Goal: Information Seeking & Learning: Learn about a topic

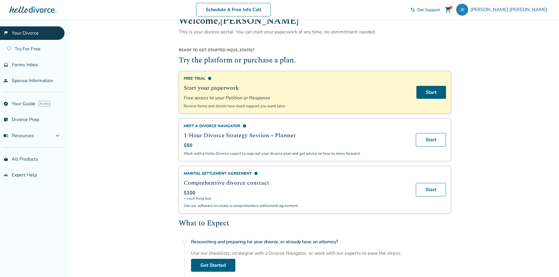
scroll to position [29, 0]
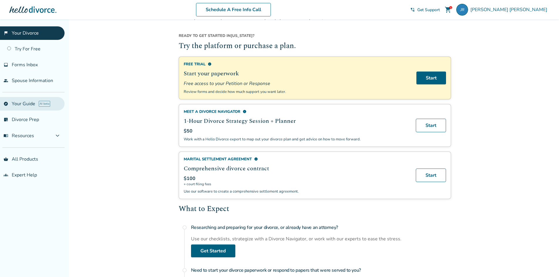
click at [33, 106] on link "explore Your Guide AI beta" at bounding box center [32, 103] width 65 height 13
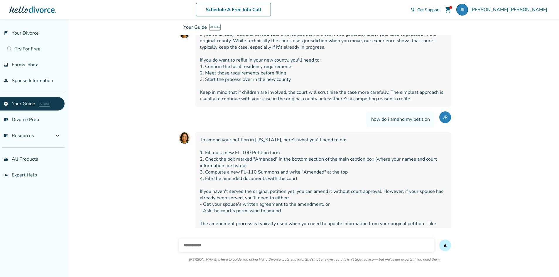
scroll to position [115, 0]
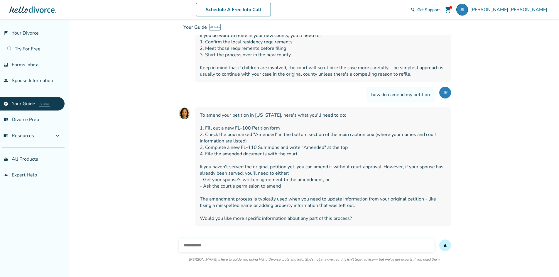
click at [208, 247] on input "text" at bounding box center [307, 245] width 256 height 14
type input "**********"
click at [439, 240] on button "send" at bounding box center [445, 246] width 12 height 12
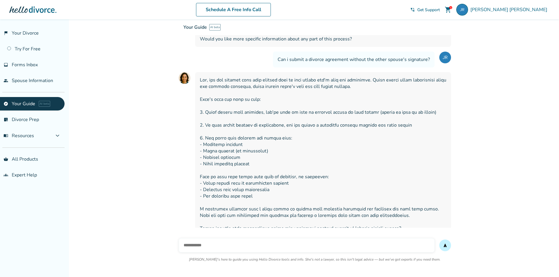
scroll to position [304, 0]
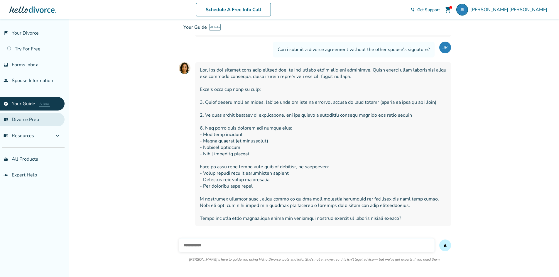
click at [33, 125] on link "list_alt_check Divorce Prep" at bounding box center [32, 119] width 65 height 13
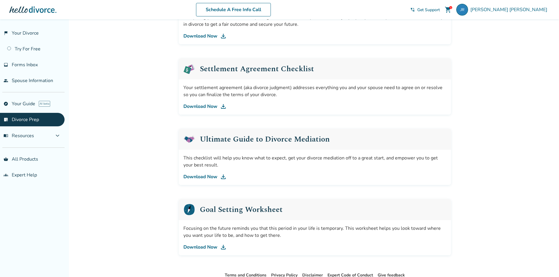
scroll to position [264, 0]
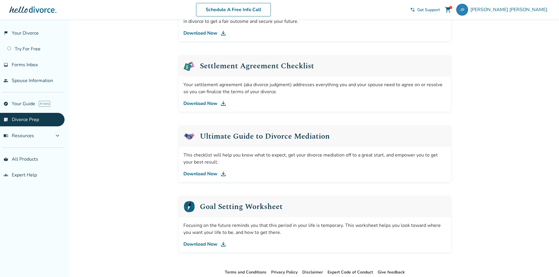
click at [222, 104] on img at bounding box center [223, 103] width 7 height 7
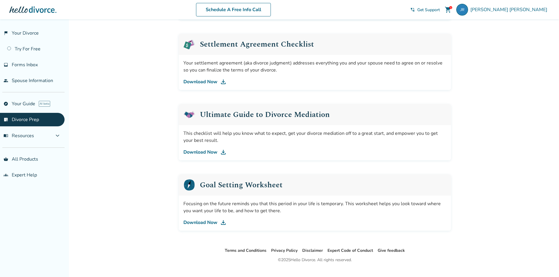
scroll to position [297, 0]
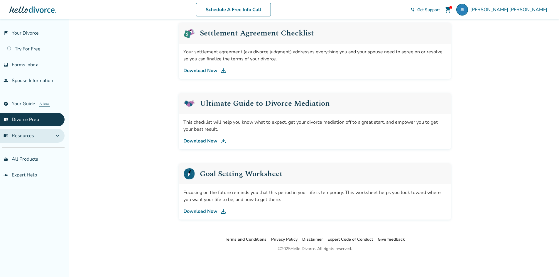
click at [30, 134] on span "menu_book Resources" at bounding box center [19, 136] width 30 height 6
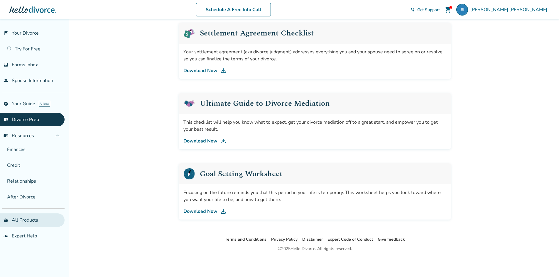
click at [42, 223] on link "shopping_basket All Products" at bounding box center [32, 219] width 65 height 13
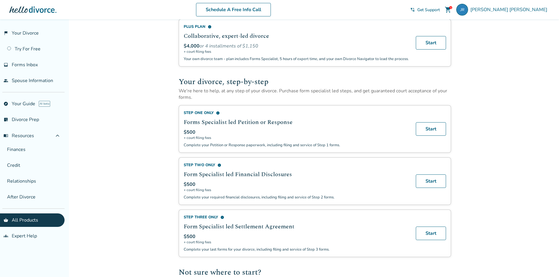
scroll to position [176, 0]
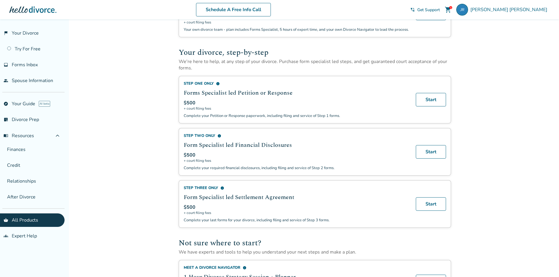
click at [213, 150] on h2 "Form Specialist led Financial Disclosures" at bounding box center [296, 145] width 225 height 9
